Goal: Transaction & Acquisition: Purchase product/service

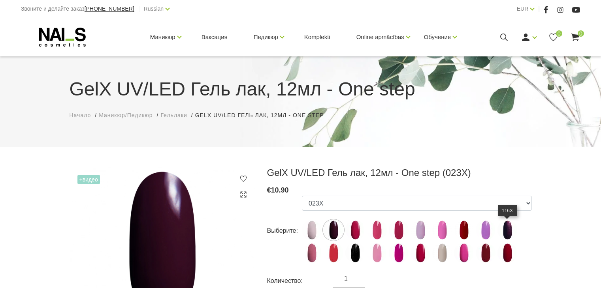
scroll to position [119, 0]
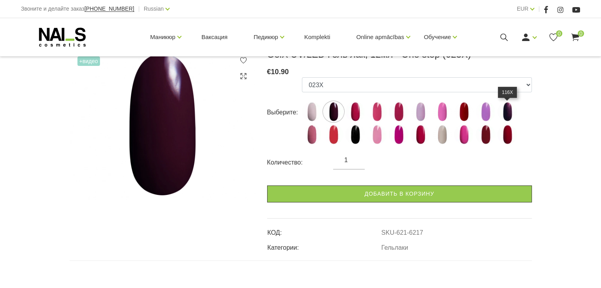
click at [510, 114] on img at bounding box center [507, 112] width 20 height 20
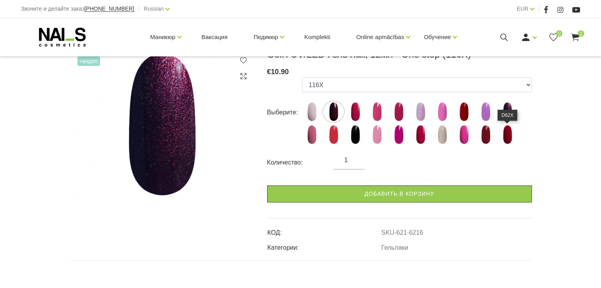
click at [511, 134] on img at bounding box center [507, 135] width 20 height 20
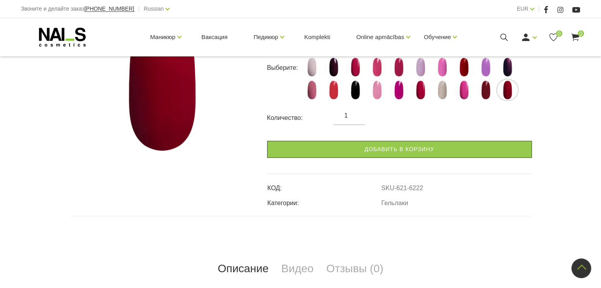
scroll to position [158, 0]
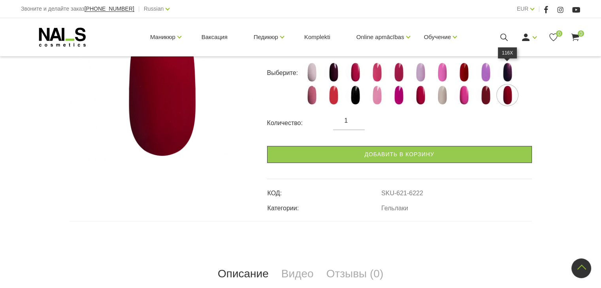
click at [509, 71] on img at bounding box center [507, 72] width 20 height 20
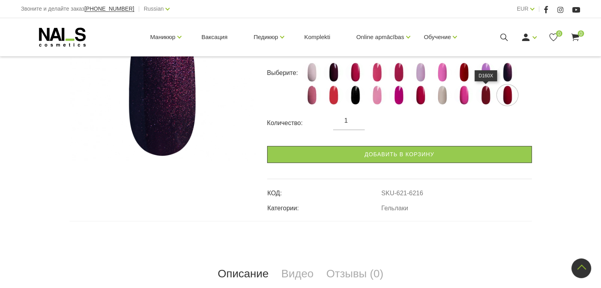
click at [489, 96] on img at bounding box center [486, 95] width 20 height 20
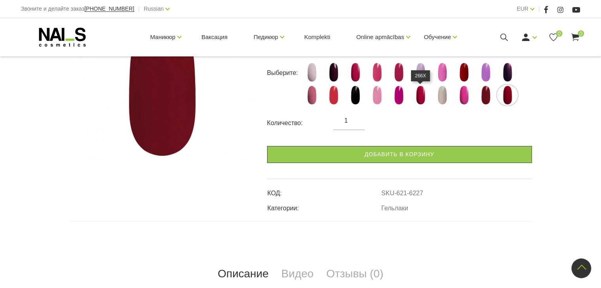
click at [416, 101] on img at bounding box center [420, 95] width 20 height 20
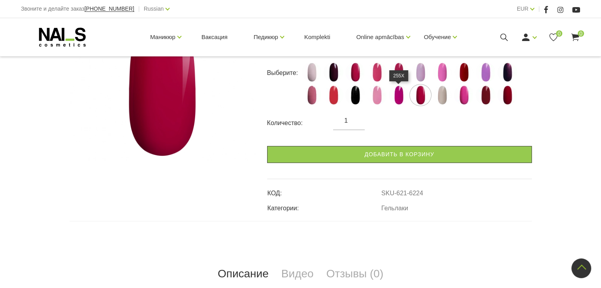
click at [401, 98] on img at bounding box center [399, 95] width 20 height 20
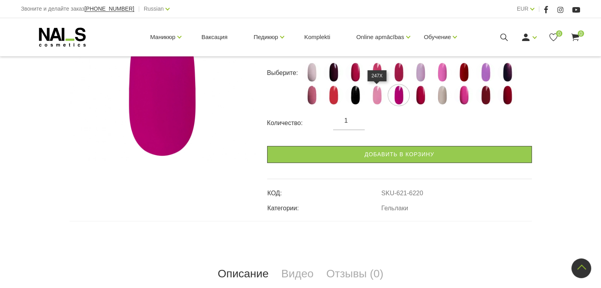
click at [376, 95] on img at bounding box center [377, 95] width 20 height 20
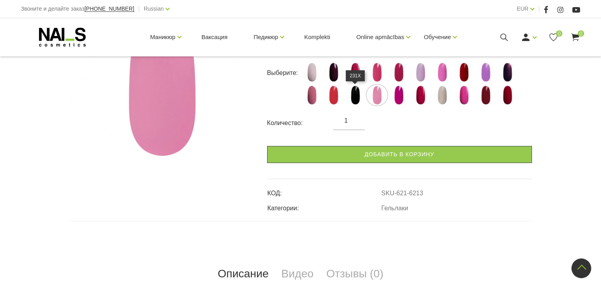
click at [354, 100] on img at bounding box center [355, 95] width 20 height 20
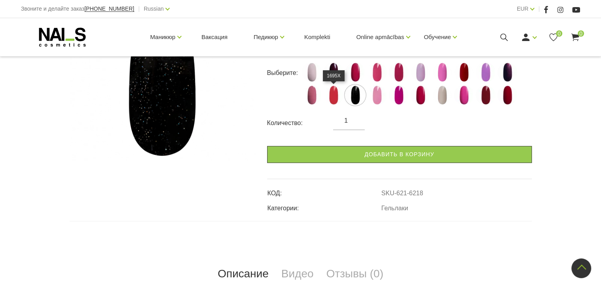
click at [334, 98] on img at bounding box center [334, 95] width 20 height 20
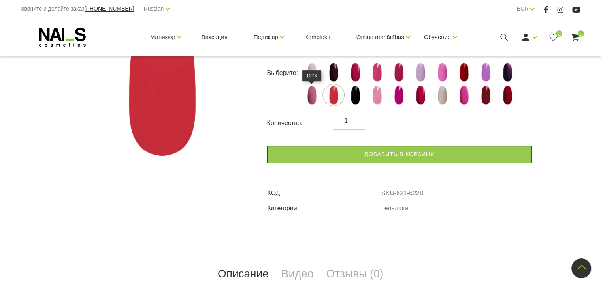
click at [313, 102] on img at bounding box center [312, 95] width 20 height 20
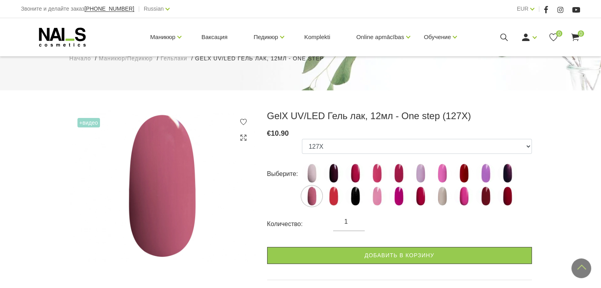
scroll to position [40, 0]
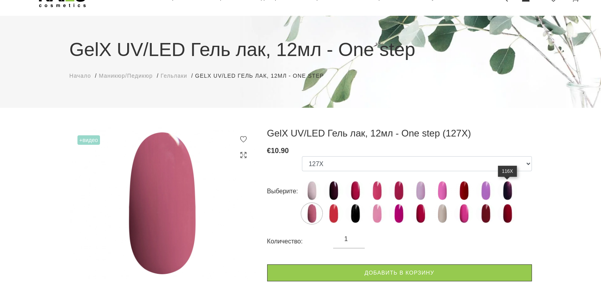
click at [505, 190] on img at bounding box center [507, 191] width 20 height 20
select select "6216"
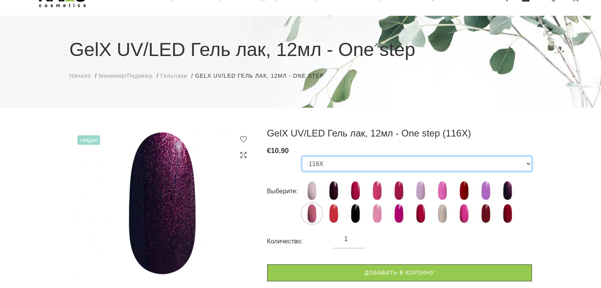
click at [525, 164] on select "007X 023X 027X 099X 1019X 1025X 1035X 1038X 1055X 116X 127X 1695X 231X 247X 255…" at bounding box center [417, 163] width 230 height 15
